Goal: Information Seeking & Learning: Learn about a topic

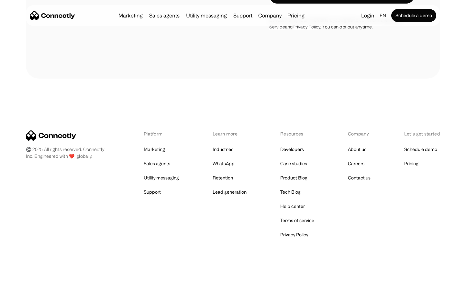
scroll to position [2100, 0]
